Goal: Transaction & Acquisition: Purchase product/service

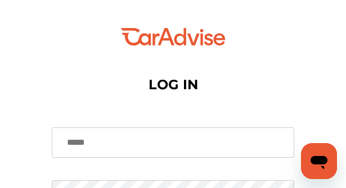
click at [169, 152] on input at bounding box center [173, 143] width 242 height 30
click at [165, 144] on input "**********" at bounding box center [173, 143] width 242 height 30
type input "**********"
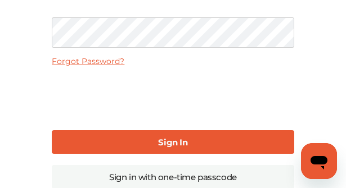
scroll to position [191, 0]
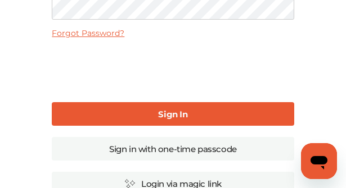
click at [112, 111] on link "Sign In" at bounding box center [173, 114] width 242 height 24
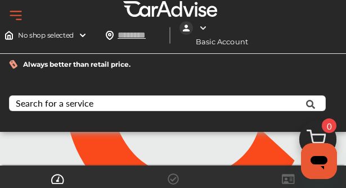
type input "*****"
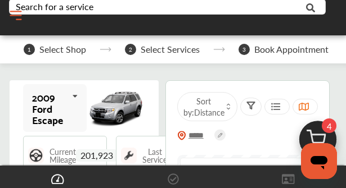
scroll to position [196, 0]
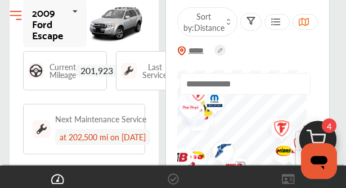
click at [82, 13] on icon at bounding box center [75, 11] width 19 height 24
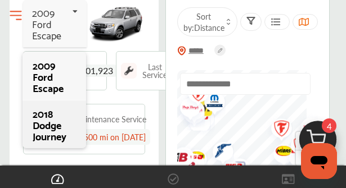
click at [51, 134] on div "2018 Dodge Journey" at bounding box center [54, 125] width 43 height 34
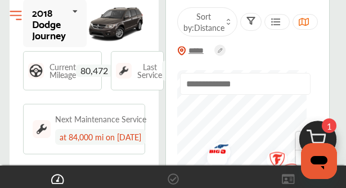
click at [112, 71] on span "80,472" at bounding box center [94, 71] width 37 height 12
drag, startPoint x: 113, startPoint y: 72, endPoint x: 87, endPoint y: 72, distance: 26.4
click at [87, 72] on span "80,472" at bounding box center [94, 71] width 37 height 12
click at [75, 73] on span "Current Mileage" at bounding box center [62, 71] width 26 height 16
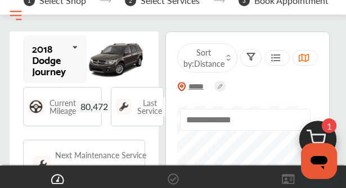
scroll to position [139, 0]
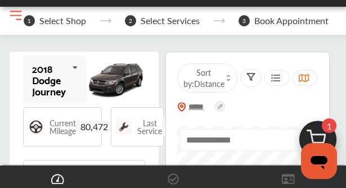
click at [116, 81] on img at bounding box center [116, 80] width 58 height 44
click at [85, 131] on span "80,472" at bounding box center [94, 127] width 37 height 12
click at [44, 129] on img at bounding box center [36, 127] width 16 height 16
click at [31, 125] on div "Current Mileage 80,472" at bounding box center [62, 126] width 79 height 39
click at [62, 125] on span "Current Mileage" at bounding box center [62, 127] width 26 height 16
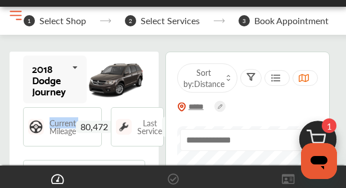
click at [62, 125] on span "Current Mileage" at bounding box center [62, 127] width 26 height 16
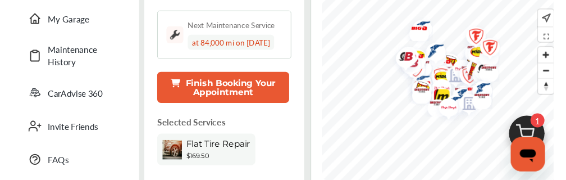
scroll to position [225, 0]
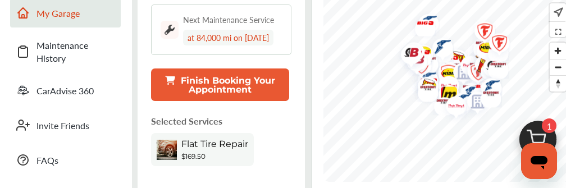
click at [46, 12] on span "My Garage" at bounding box center [76, 13] width 79 height 13
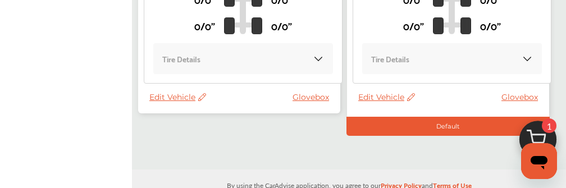
scroll to position [506, 0]
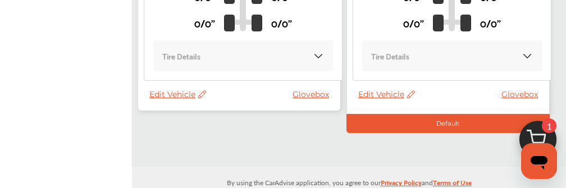
click at [353, 97] on span "Edit Vehicle" at bounding box center [387, 94] width 57 height 10
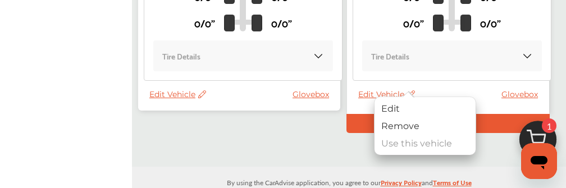
click at [158, 91] on span "Edit Vehicle" at bounding box center [177, 94] width 57 height 10
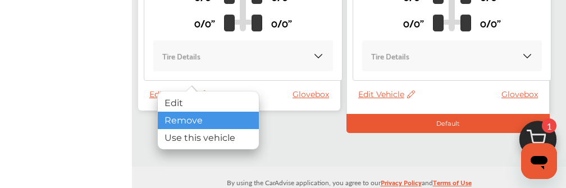
click at [183, 119] on div "Remove" at bounding box center [208, 120] width 101 height 17
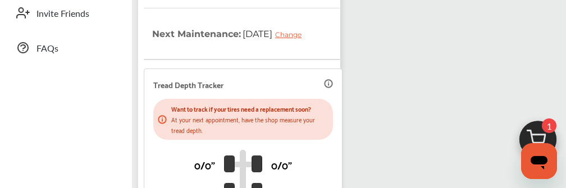
scroll to position [450, 0]
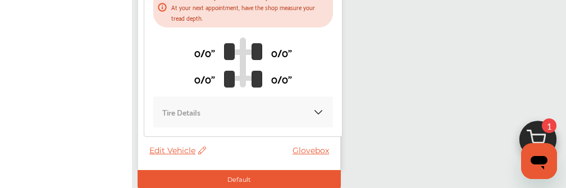
click at [162, 152] on span "Edit Vehicle" at bounding box center [177, 151] width 57 height 10
click at [171, 152] on span "Edit Vehicle" at bounding box center [177, 151] width 57 height 10
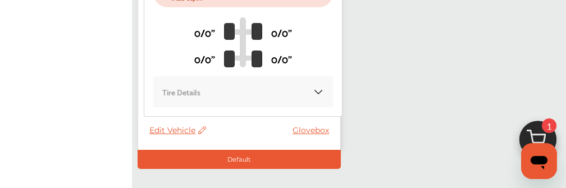
scroll to position [506, 0]
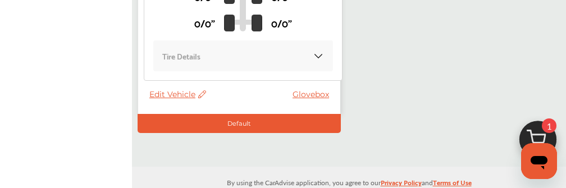
click at [206, 93] on icon at bounding box center [201, 94] width 11 height 8
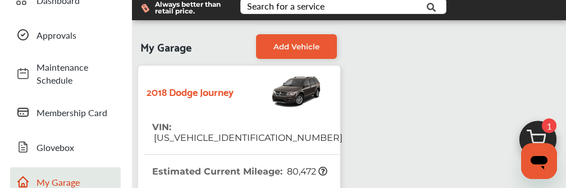
scroll to position [56, 0]
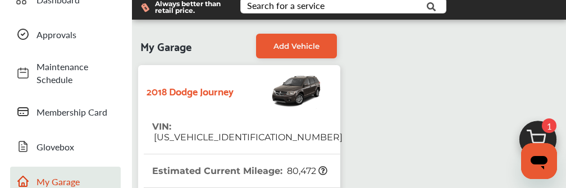
click at [319, 166] on icon at bounding box center [323, 170] width 9 height 9
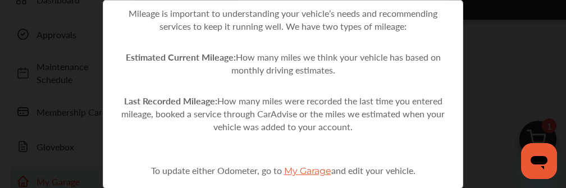
scroll to position [59, 0]
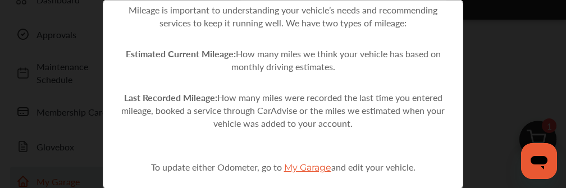
click at [296, 170] on span "My Garage" at bounding box center [307, 167] width 47 height 11
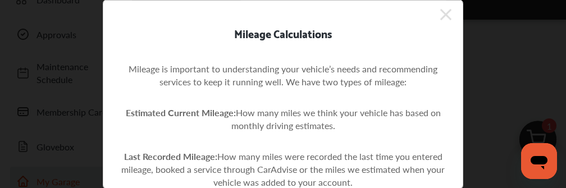
click at [353, 12] on div "Mileage Calculations Mileage is important to understanding your vehicle’s needs…" at bounding box center [283, 94] width 566 height 188
click at [353, 19] on icon at bounding box center [446, 15] width 11 height 18
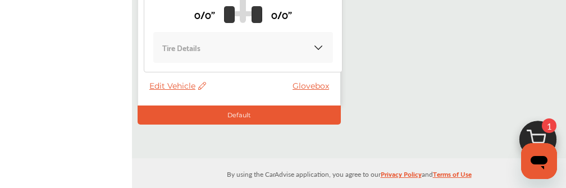
scroll to position [525, 0]
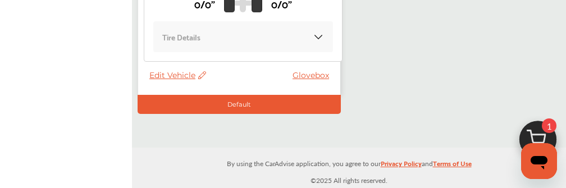
click at [172, 75] on span "Edit Vehicle" at bounding box center [177, 75] width 57 height 10
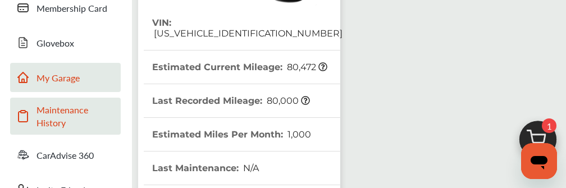
scroll to position [0, 0]
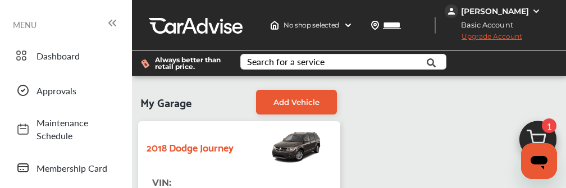
click at [353, 38] on span "Upgrade Account" at bounding box center [484, 39] width 78 height 14
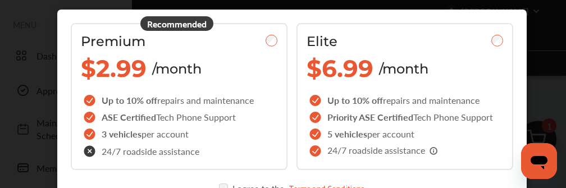
scroll to position [112, 0]
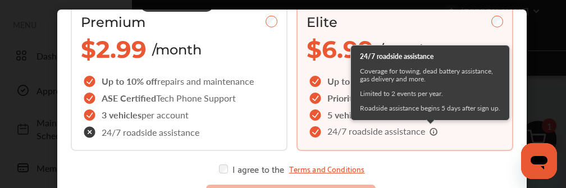
click at [353, 133] on icon at bounding box center [434, 131] width 9 height 9
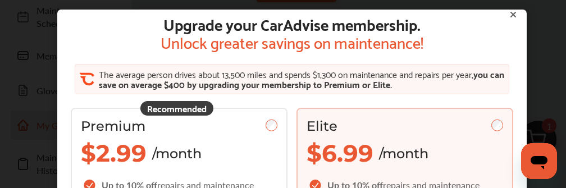
scroll to position [0, 0]
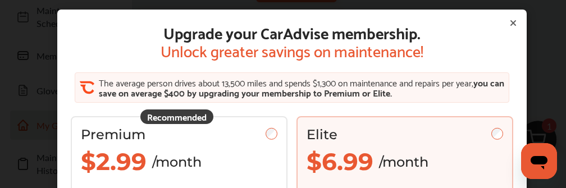
click at [353, 18] on div "Upgrade your CarAdvise membership. Unlock greater savings on maintenance! The a…" at bounding box center [292, 102] width 470 height 184
click at [353, 20] on icon at bounding box center [513, 23] width 9 height 9
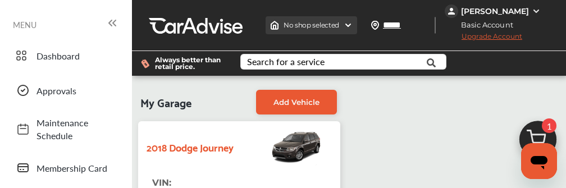
click at [325, 31] on div "No shop selected" at bounding box center [312, 25] width 92 height 18
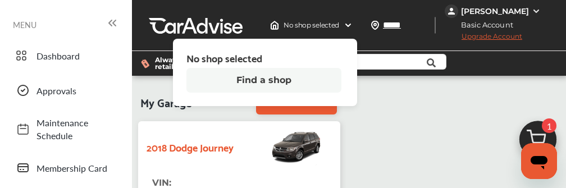
click at [287, 83] on button "Find a shop" at bounding box center [264, 80] width 155 height 25
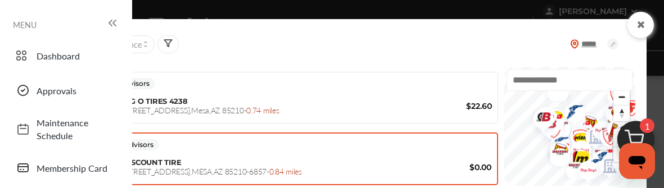
scroll to position [167, 0]
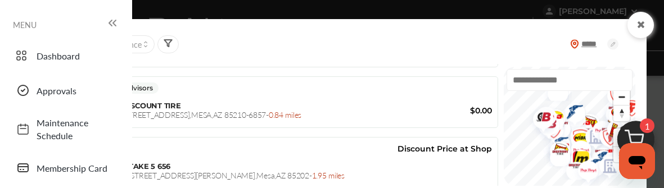
drag, startPoint x: 190, startPoint y: 107, endPoint x: 131, endPoint y: 70, distance: 69.7
click at [190, 107] on div "DISCOUNT TIRE [STREET_ADDRESS] - 0.84 miles" at bounding box center [274, 110] width 302 height 19
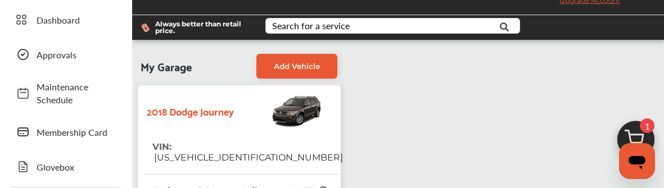
scroll to position [0, 0]
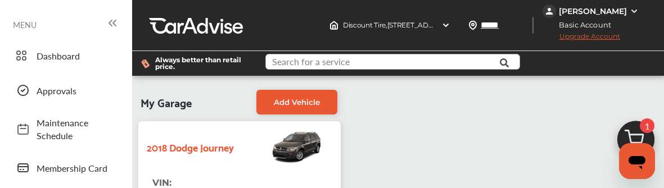
click at [353, 64] on input "text" at bounding box center [387, 63] width 243 height 17
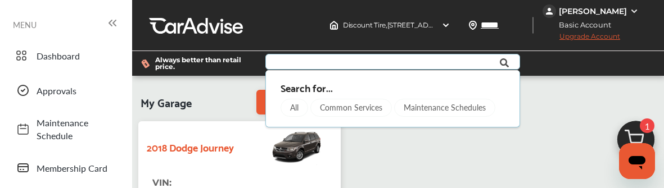
click at [298, 89] on div "Search for..." at bounding box center [392, 87] width 224 height 11
click at [353, 110] on div "Common Services" at bounding box center [350, 108] width 81 height 18
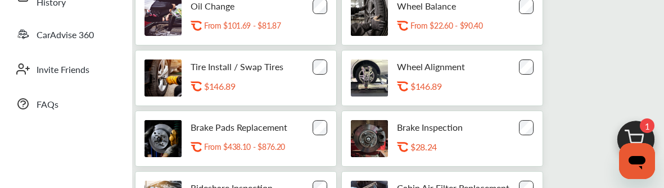
scroll to position [225, 0]
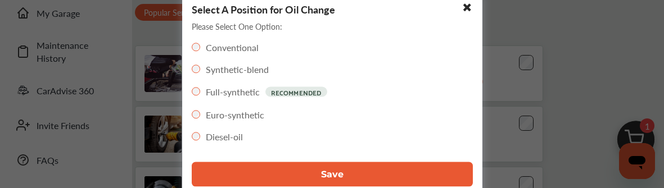
click at [303, 173] on button "Save" at bounding box center [332, 174] width 281 height 25
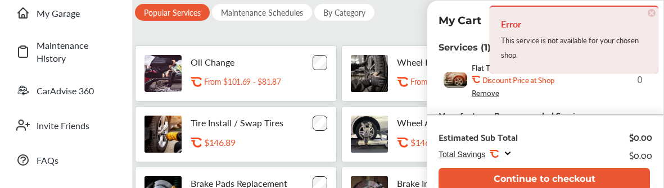
scroll to position [112, 0]
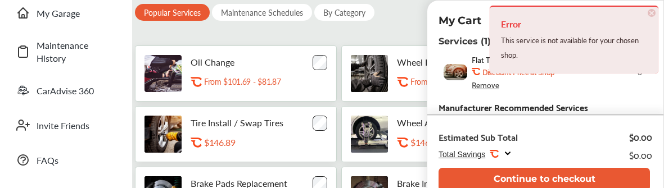
click at [353, 12] on span "×" at bounding box center [651, 13] width 8 height 8
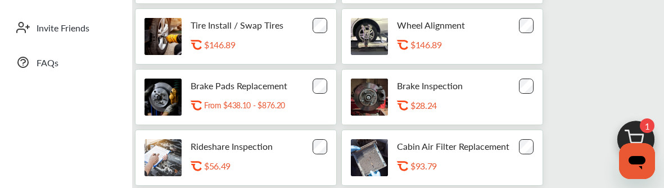
scroll to position [343, 0]
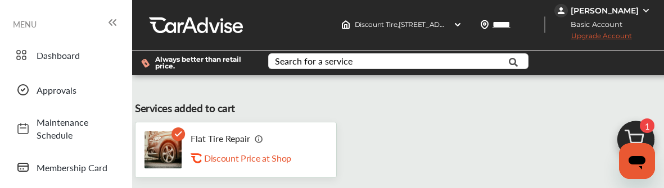
scroll to position [0, 0]
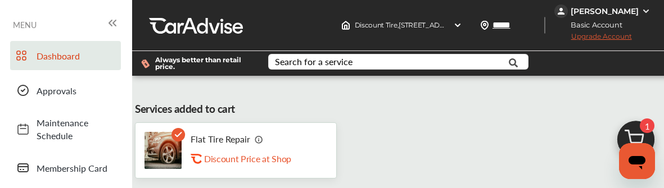
click at [46, 64] on link "Dashboard" at bounding box center [65, 55] width 111 height 29
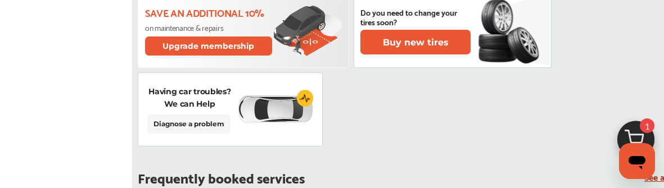
scroll to position [393, 0]
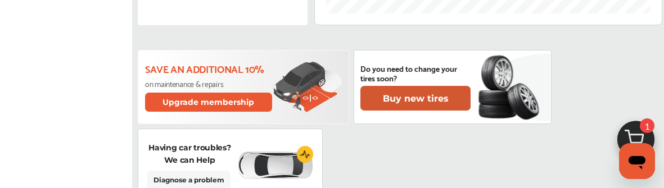
click at [353, 99] on button "Buy new tires" at bounding box center [415, 98] width 110 height 25
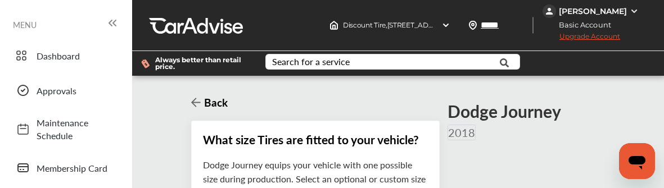
scroll to position [34, 0]
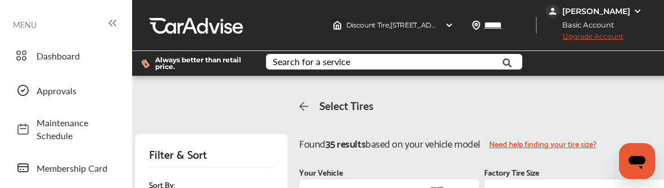
scroll to position [664, 0]
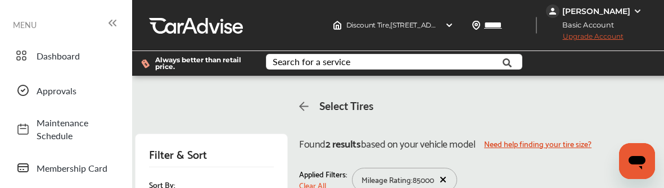
scroll to position [496, 0]
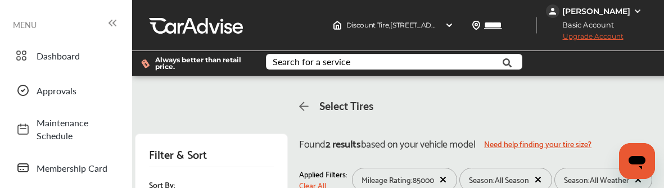
scroll to position [662, 0]
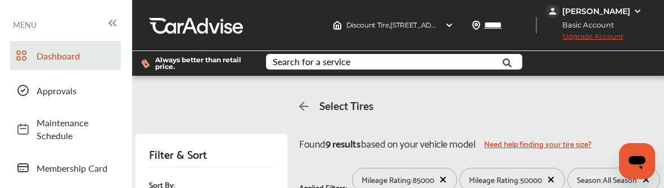
click at [58, 57] on span "Dashboard" at bounding box center [76, 55] width 79 height 13
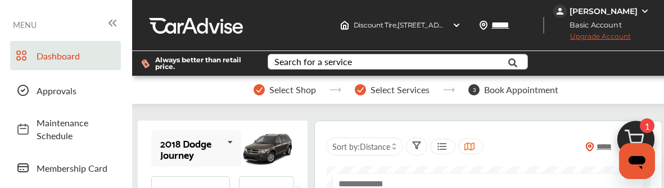
scroll to position [169, 0]
click at [353, 173] on input "text" at bounding box center [487, 184] width 311 height 22
type input "*****"
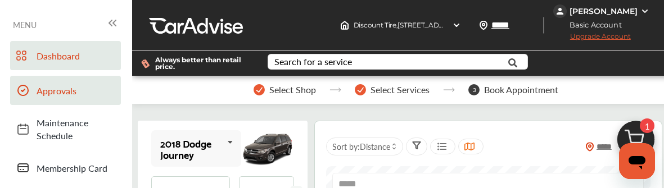
scroll to position [0, 0]
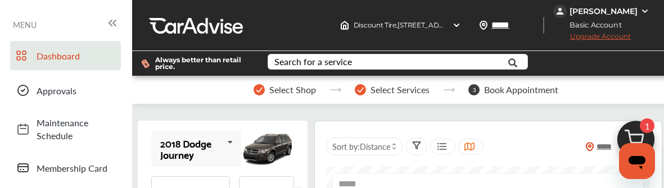
click at [108, 18] on icon at bounding box center [112, 22] width 13 height 13
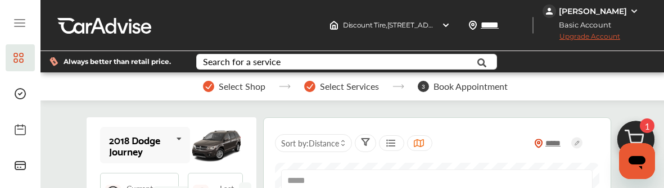
click at [10, 23] on div at bounding box center [20, 24] width 29 height 22
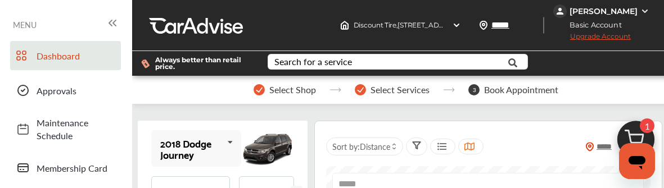
scroll to position [112, 0]
click at [96, 153] on link "Membership Card" at bounding box center [65, 167] width 111 height 29
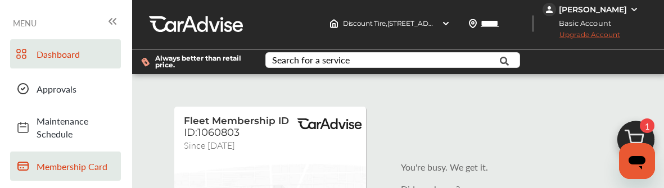
click at [53, 49] on span "Dashboard" at bounding box center [76, 54] width 79 height 13
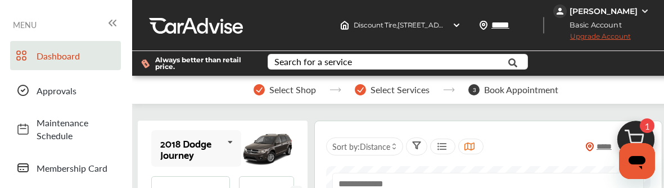
scroll to position [56, 0]
click at [353, 173] on input "text" at bounding box center [487, 184] width 311 height 22
type input "**********"
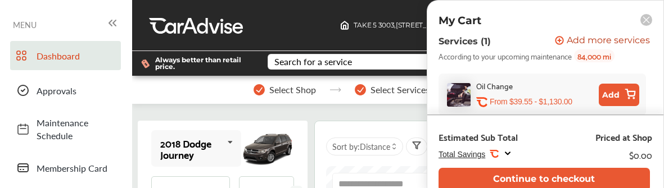
scroll to position [187, 0]
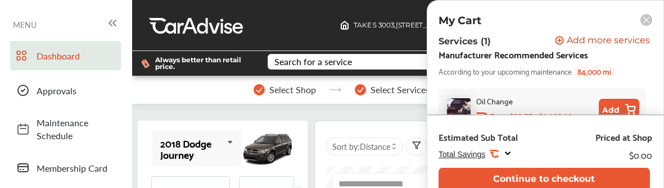
click at [353, 107] on button "Add" at bounding box center [618, 110] width 40 height 22
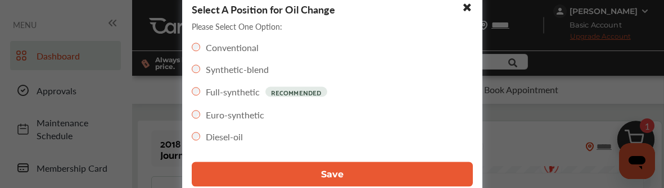
scroll to position [114, 0]
click at [315, 161] on div "Select A Position for Oil Change Please Select One Option: Conventional Synthet…" at bounding box center [332, 94] width 300 height 204
click at [316, 172] on button "Save" at bounding box center [332, 174] width 281 height 25
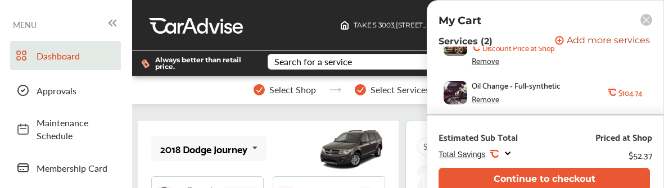
scroll to position [393, 0]
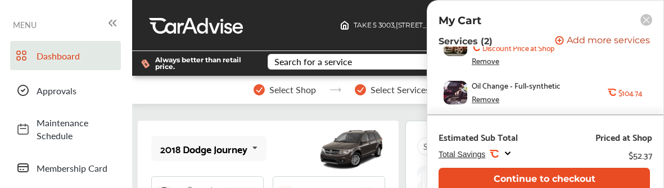
click at [353, 177] on button "Continue to checkout" at bounding box center [543, 179] width 211 height 23
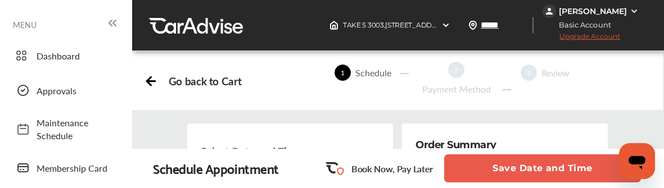
scroll to position [204, 0]
